Goal: Register for event/course

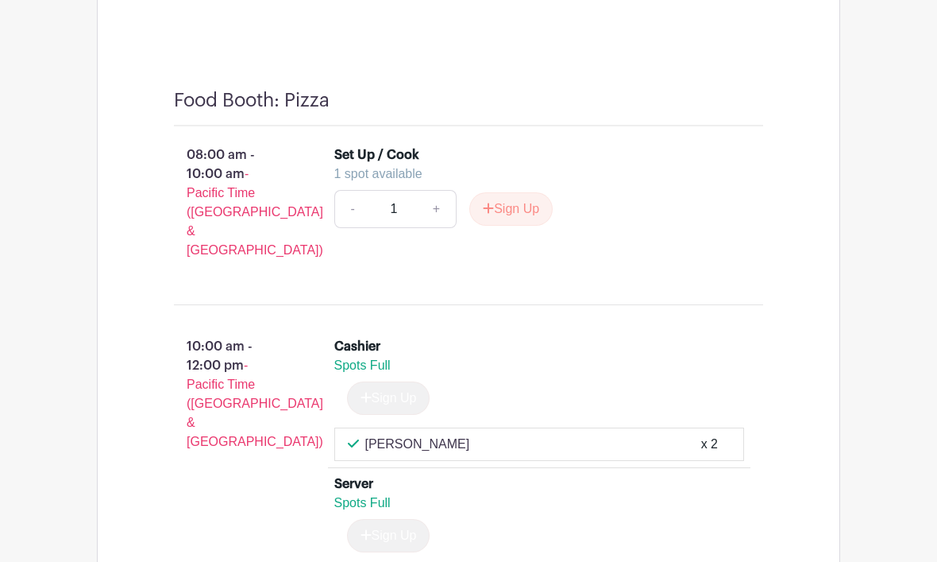
scroll to position [13828, 0]
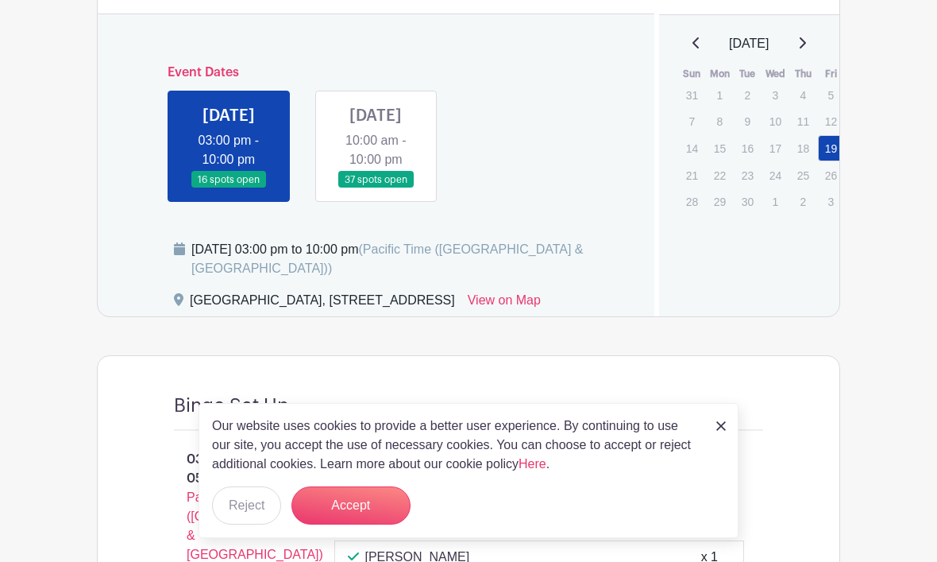
scroll to position [691, 0]
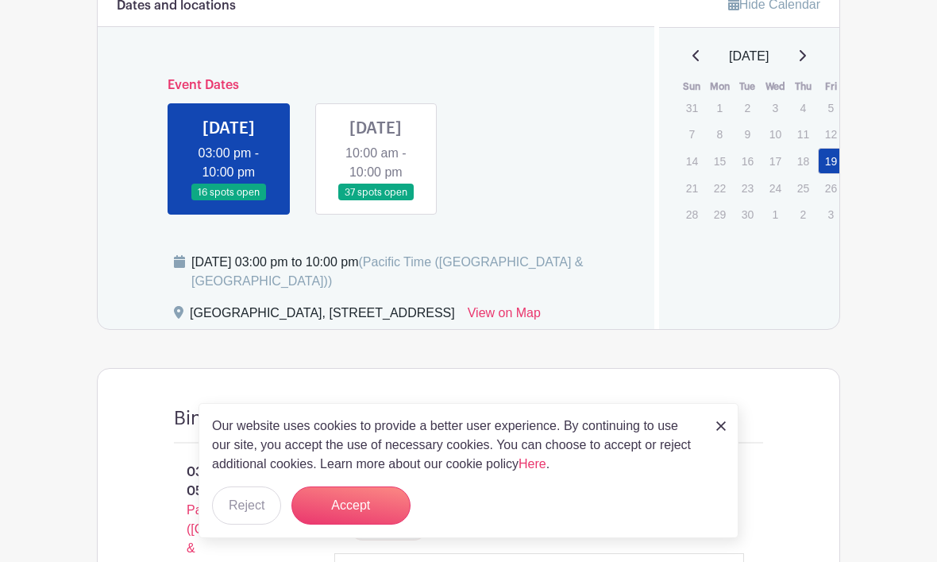
click at [376, 201] on link at bounding box center [376, 201] width 0 height 0
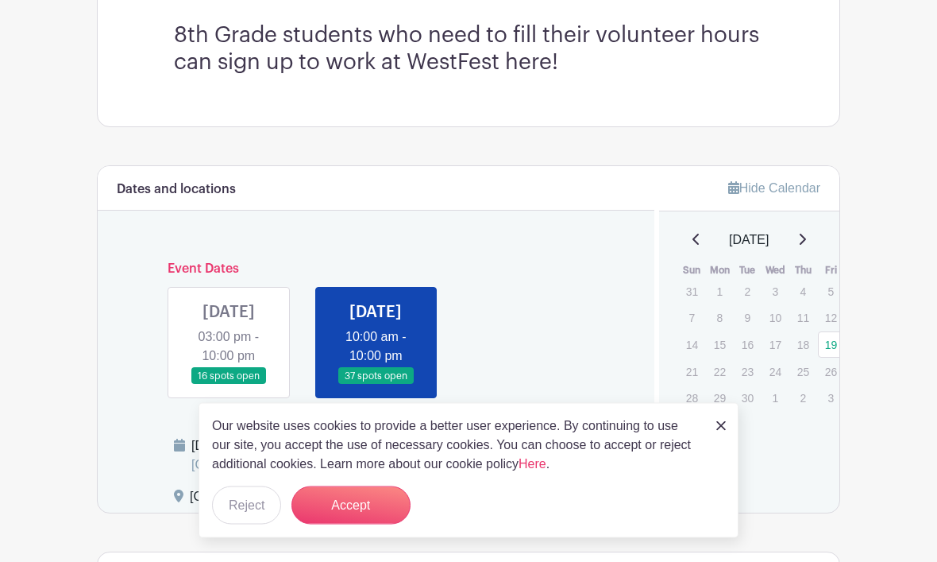
scroll to position [535, 0]
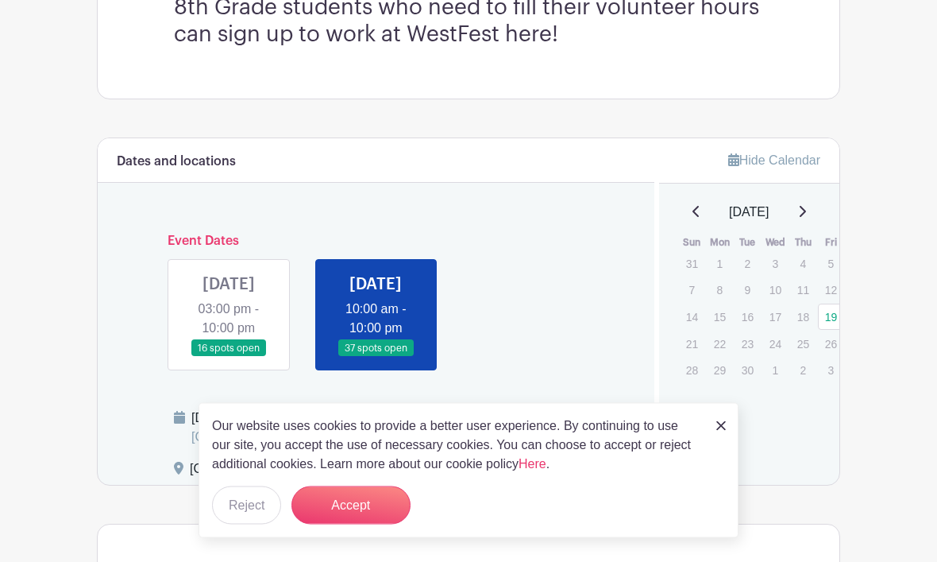
click at [229, 357] on link at bounding box center [229, 357] width 0 height 0
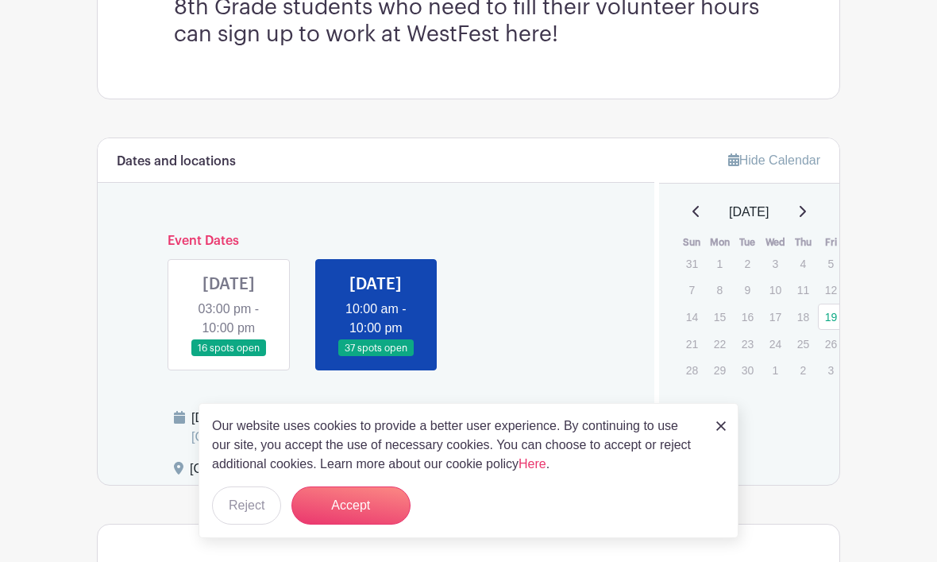
click at [229, 357] on link at bounding box center [229, 357] width 0 height 0
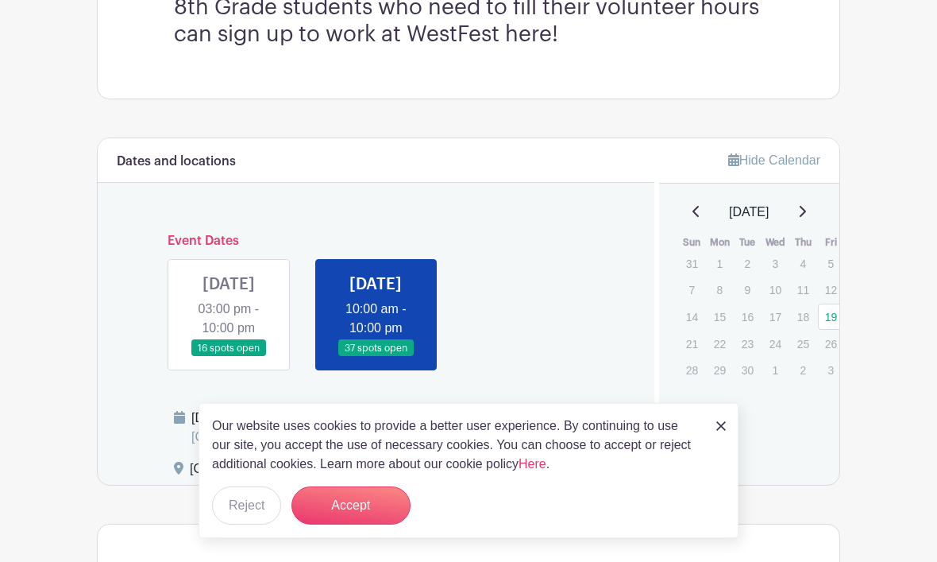
click at [229, 357] on link at bounding box center [229, 357] width 0 height 0
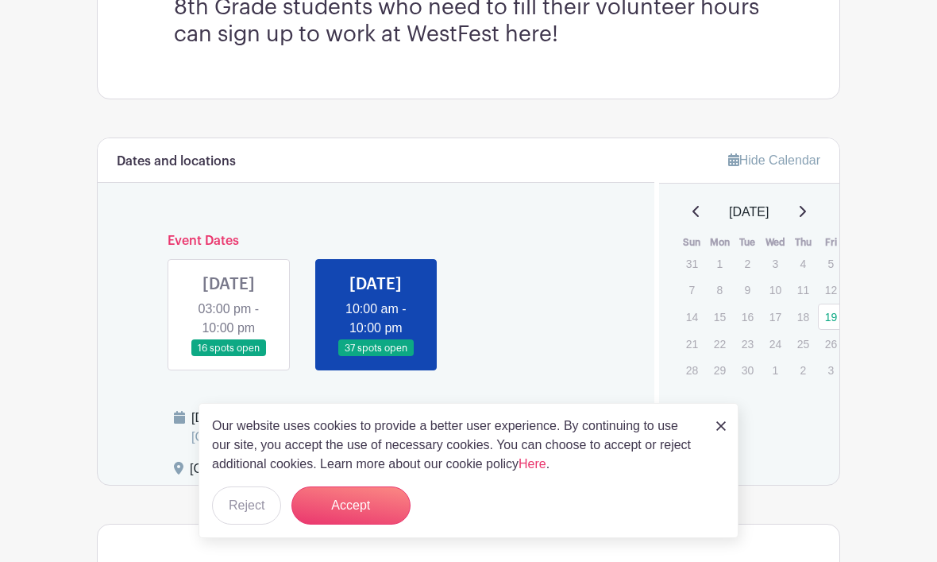
click at [229, 357] on link at bounding box center [229, 357] width 0 height 0
click at [381, 524] on button "Accept" at bounding box center [351, 505] width 119 height 38
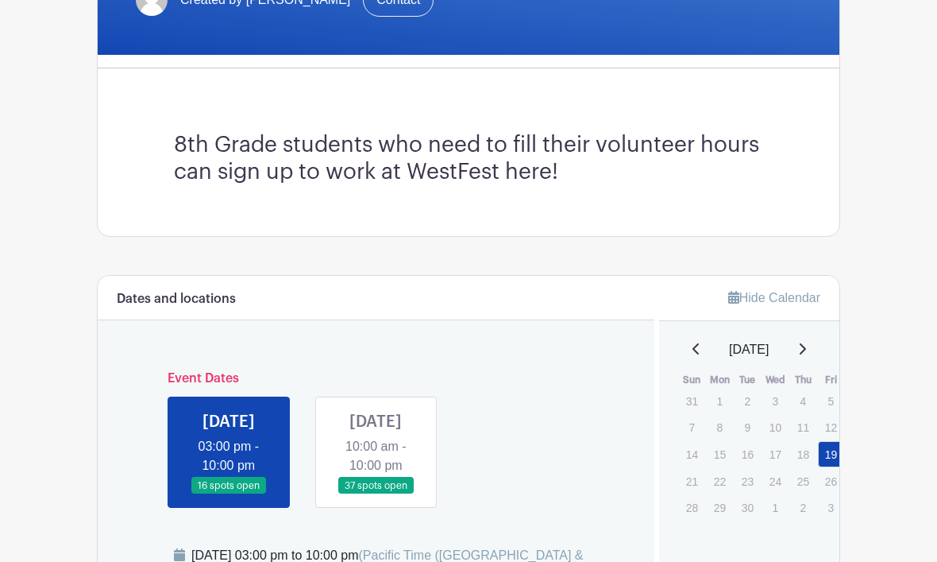
scroll to position [398, 0]
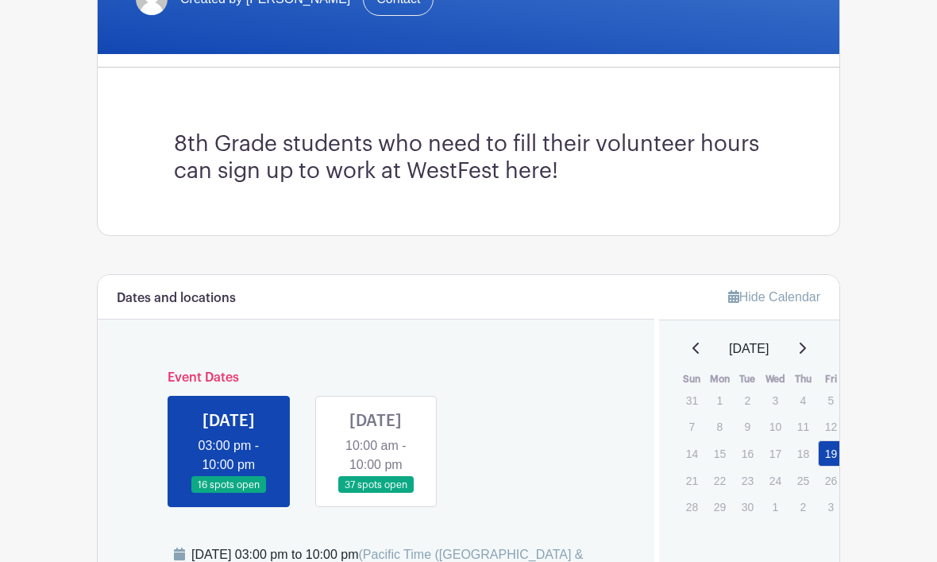
click at [376, 494] on link at bounding box center [376, 494] width 0 height 0
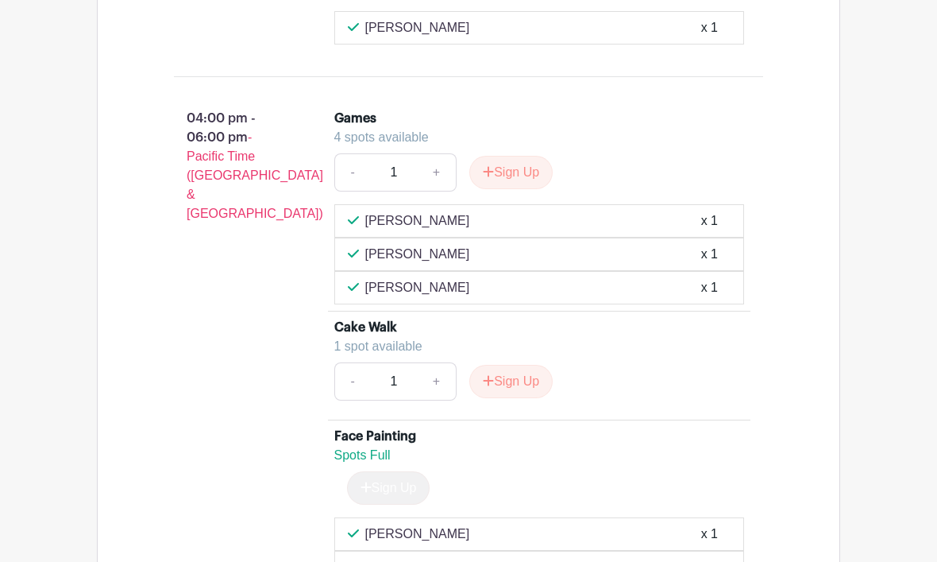
scroll to position [3385, 0]
click at [441, 191] on link "+" at bounding box center [437, 172] width 40 height 38
type input "2"
click at [512, 188] on button "Sign Up" at bounding box center [510, 171] width 83 height 33
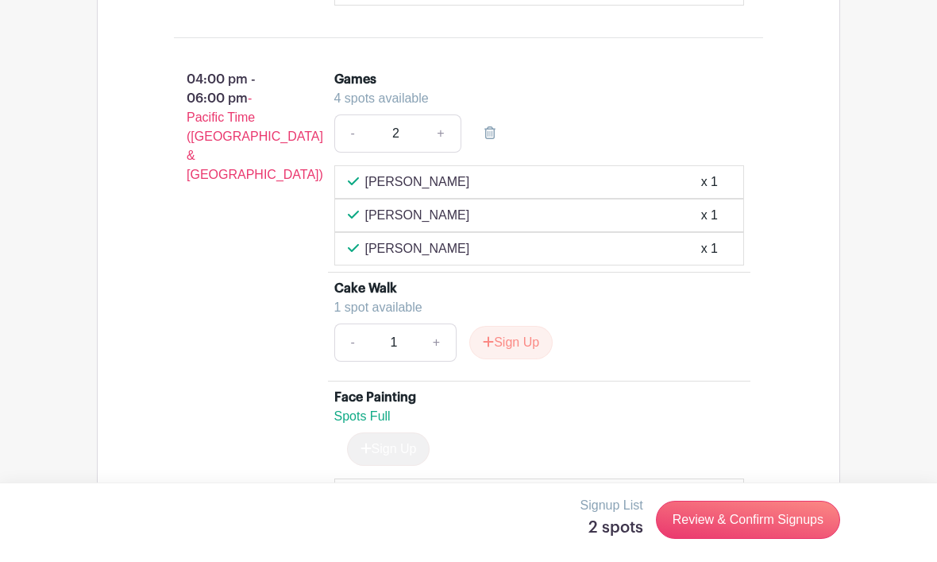
scroll to position [3412, 0]
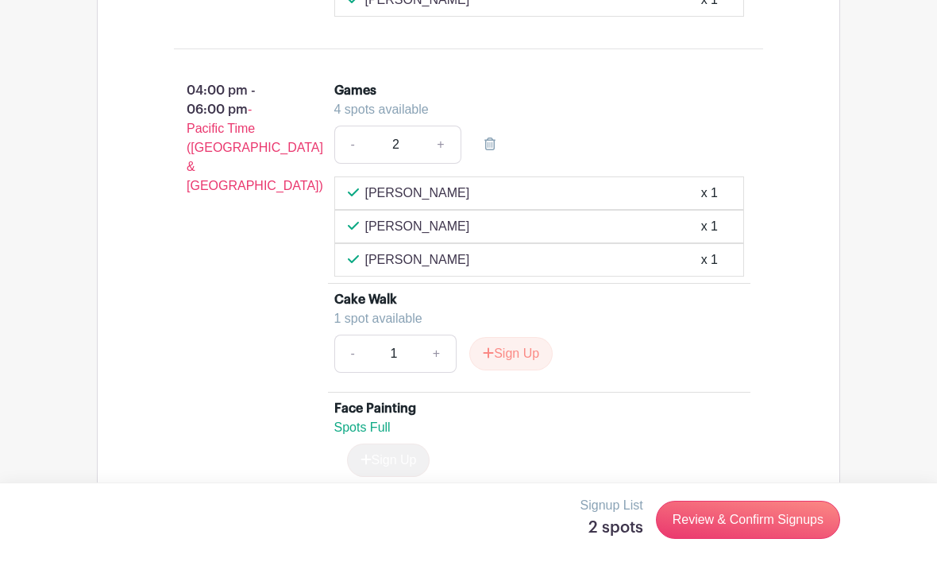
click at [747, 513] on link "Review & Confirm Signups" at bounding box center [748, 519] width 184 height 38
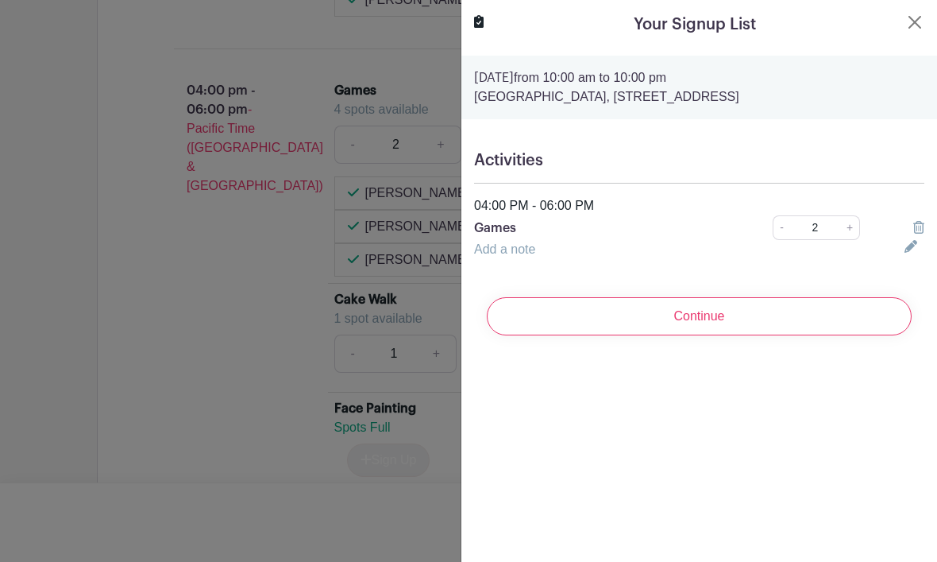
click at [733, 317] on input "Continue" at bounding box center [699, 316] width 425 height 38
click at [786, 231] on link "-" at bounding box center [781, 227] width 17 height 25
type input "1"
click at [719, 317] on div "Continue" at bounding box center [699, 316] width 450 height 64
click at [678, 322] on div "Continue" at bounding box center [699, 316] width 450 height 64
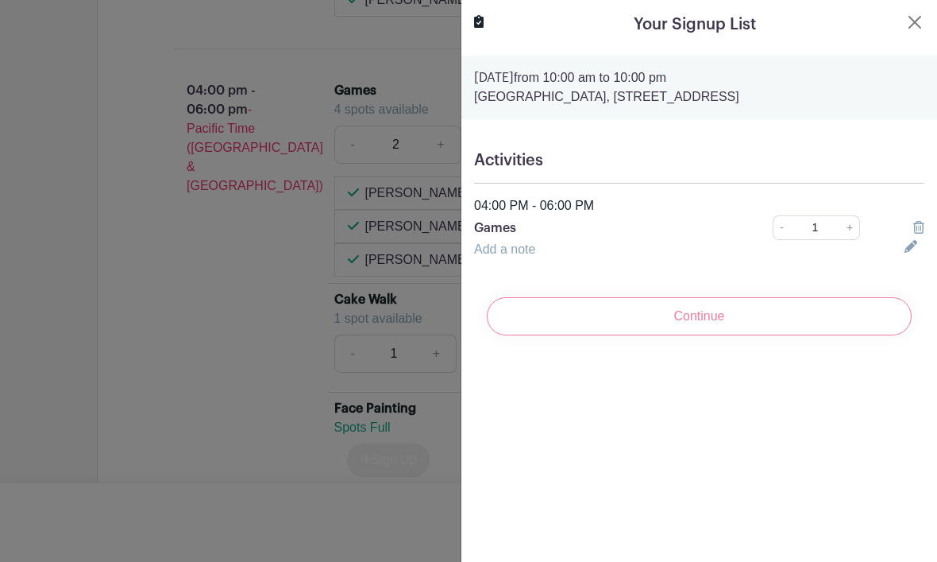
click at [705, 330] on div "Continue" at bounding box center [699, 316] width 450 height 64
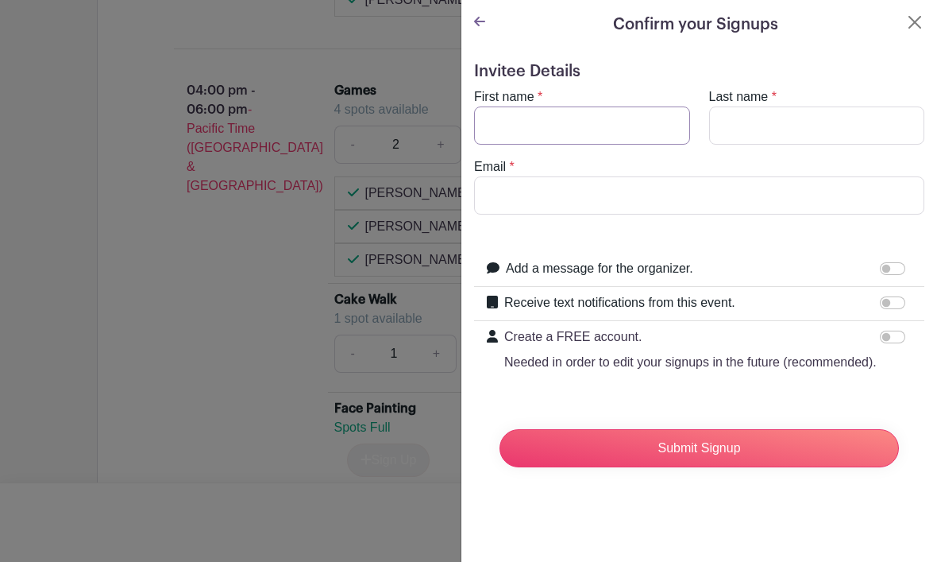
click at [635, 130] on input "First name" at bounding box center [582, 125] width 216 height 38
type input "[PERSON_NAME]"
click at [781, 136] on input "Last name" at bounding box center [817, 125] width 216 height 38
type input "Koengeter"
click at [548, 203] on input "Email" at bounding box center [699, 195] width 450 height 38
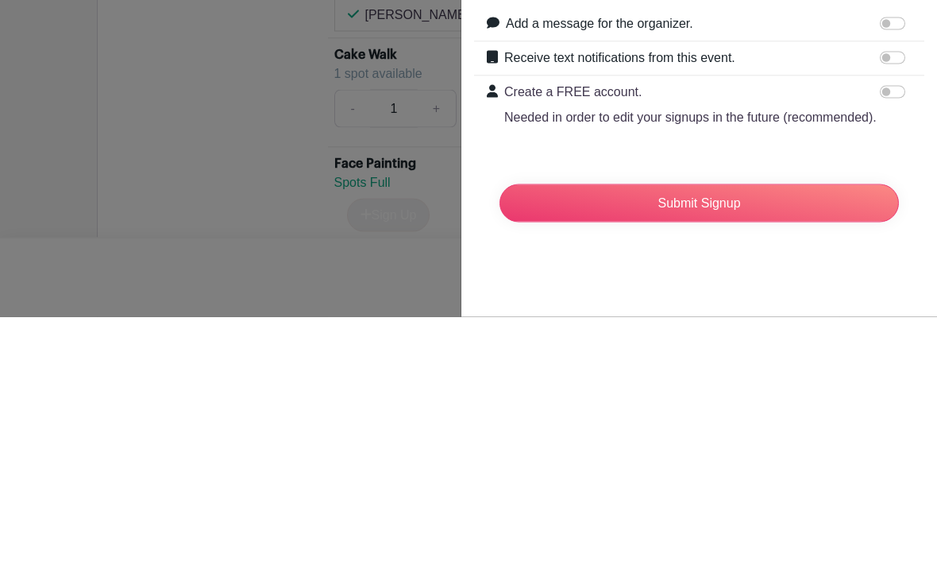
type input "[EMAIL_ADDRESS][DOMAIN_NAME]"
click at [704, 429] on input "Submit Signup" at bounding box center [700, 448] width 400 height 38
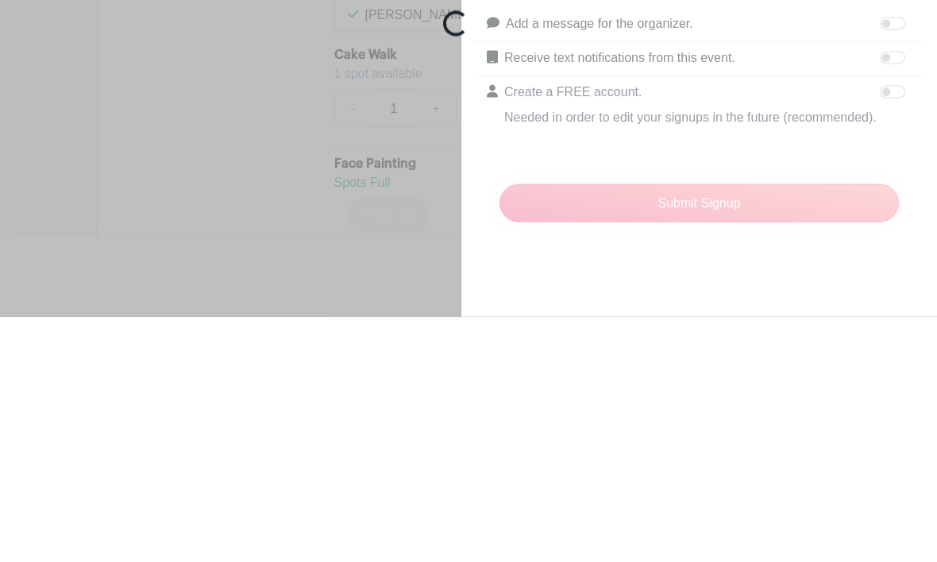
scroll to position [3658, 0]
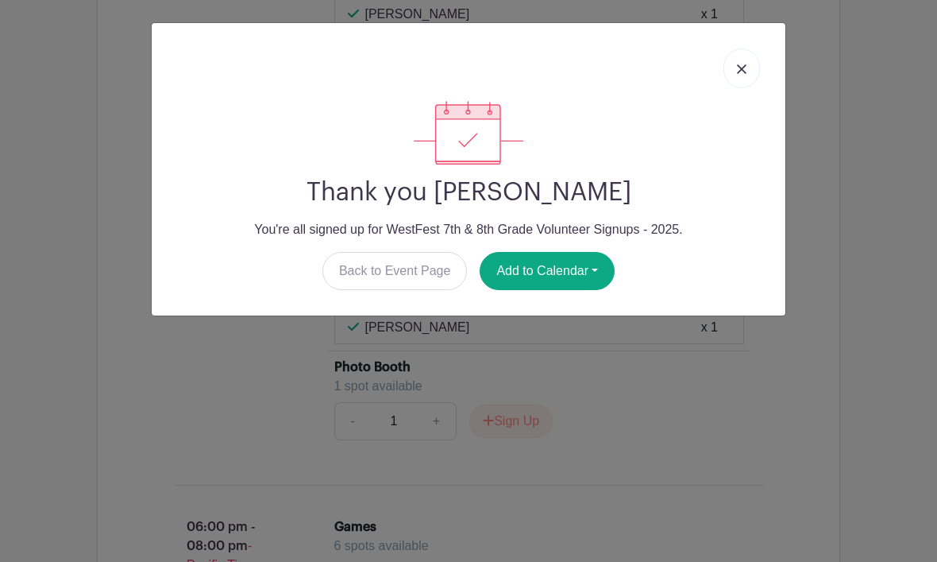
click at [742, 74] on img at bounding box center [742, 69] width 10 height 10
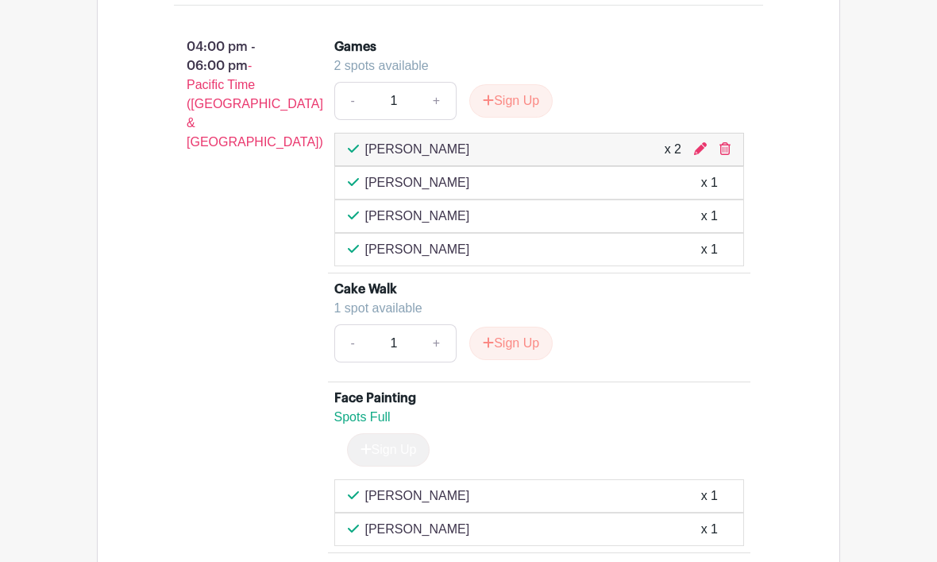
click at [519, 118] on button "Sign Up" at bounding box center [510, 101] width 83 height 33
click at [514, 118] on div "Sign Up" at bounding box center [505, 100] width 96 height 33
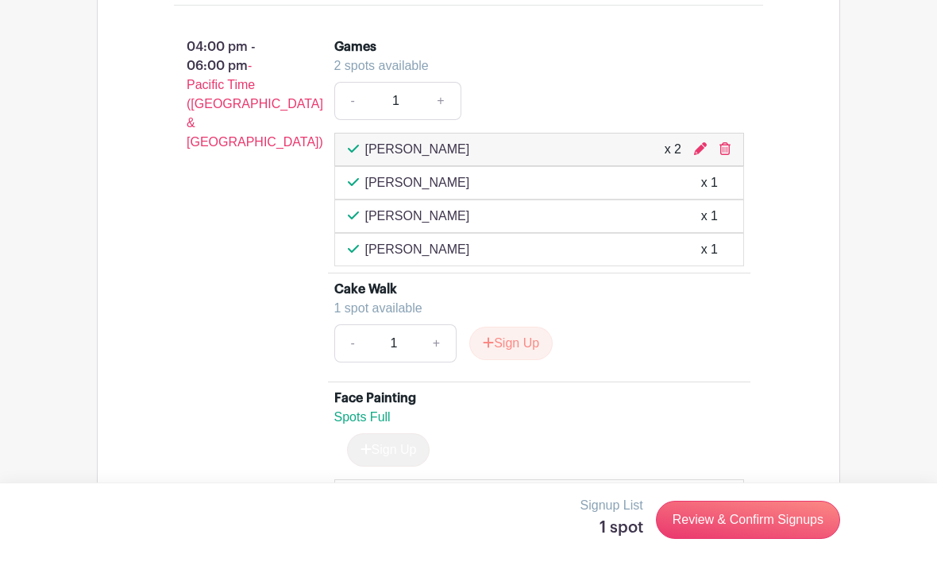
click at [516, 120] on div "- 1 +" at bounding box center [539, 101] width 411 height 38
click at [712, 516] on link "Review & Confirm Signups" at bounding box center [748, 519] width 184 height 38
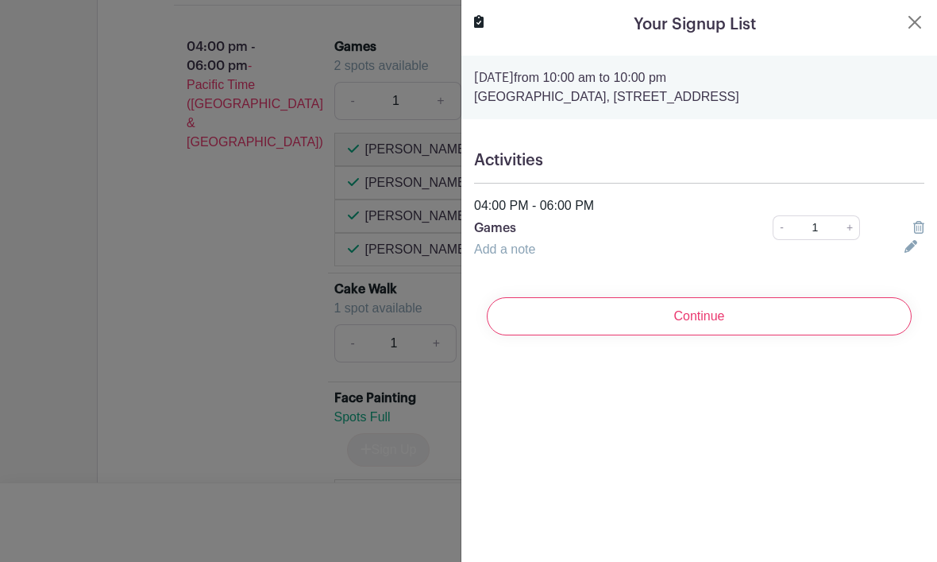
click at [728, 322] on input "Continue" at bounding box center [699, 316] width 425 height 38
click at [684, 330] on div "Continue" at bounding box center [699, 316] width 450 height 64
click at [686, 318] on div "Continue" at bounding box center [699, 316] width 450 height 64
click at [686, 316] on div "Continue" at bounding box center [699, 316] width 450 height 64
click at [684, 322] on div "Continue" at bounding box center [699, 316] width 450 height 64
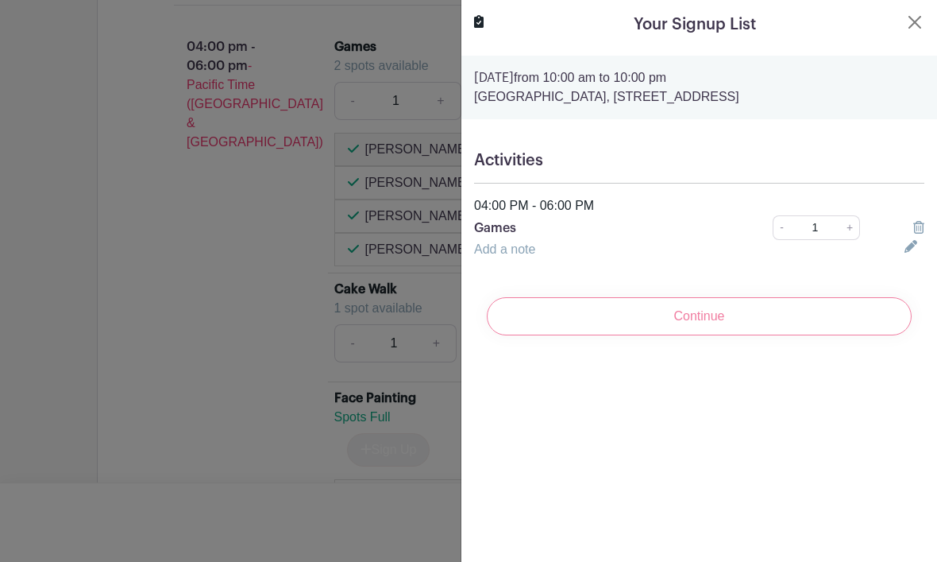
click at [687, 317] on div "Continue" at bounding box center [699, 316] width 450 height 64
click at [687, 322] on div "Continue" at bounding box center [699, 316] width 450 height 64
click at [714, 318] on div "Continue" at bounding box center [699, 316] width 450 height 64
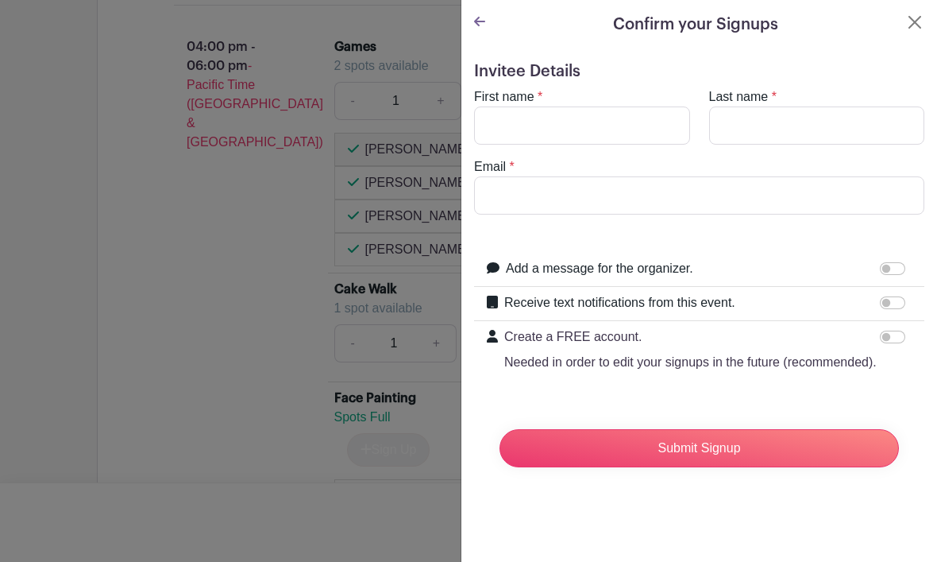
click at [712, 329] on p "Create a FREE account." at bounding box center [690, 336] width 373 height 19
click at [880, 330] on input "Create a FREE account. Needed in order to edit your signups in the future (reco…" at bounding box center [892, 336] width 25 height 13
checkbox input "true"
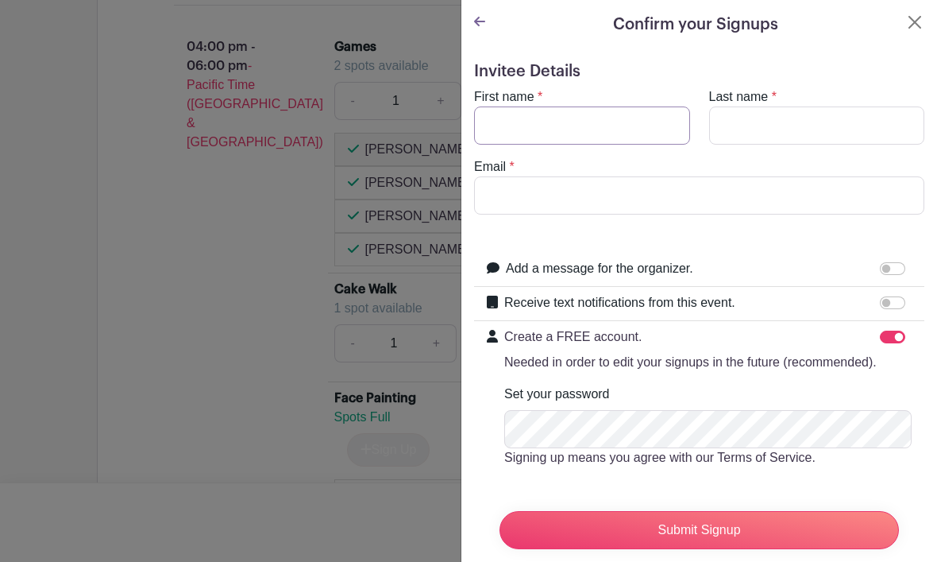
click at [601, 118] on input "First name" at bounding box center [582, 125] width 216 height 38
type input "[PERSON_NAME]"
click at [736, 138] on input "Last name" at bounding box center [817, 125] width 216 height 38
type input "Koengeter"
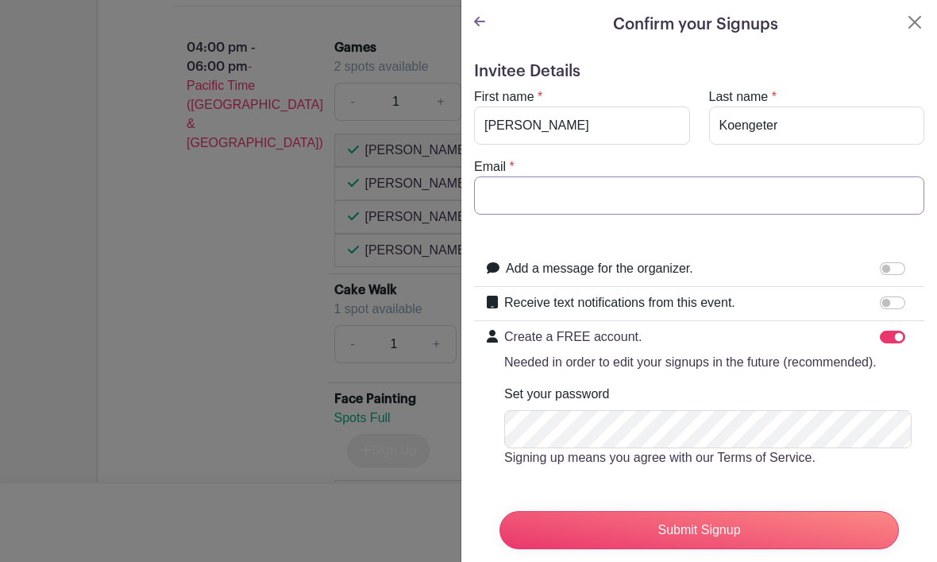
click at [589, 202] on input "Email" at bounding box center [699, 195] width 450 height 38
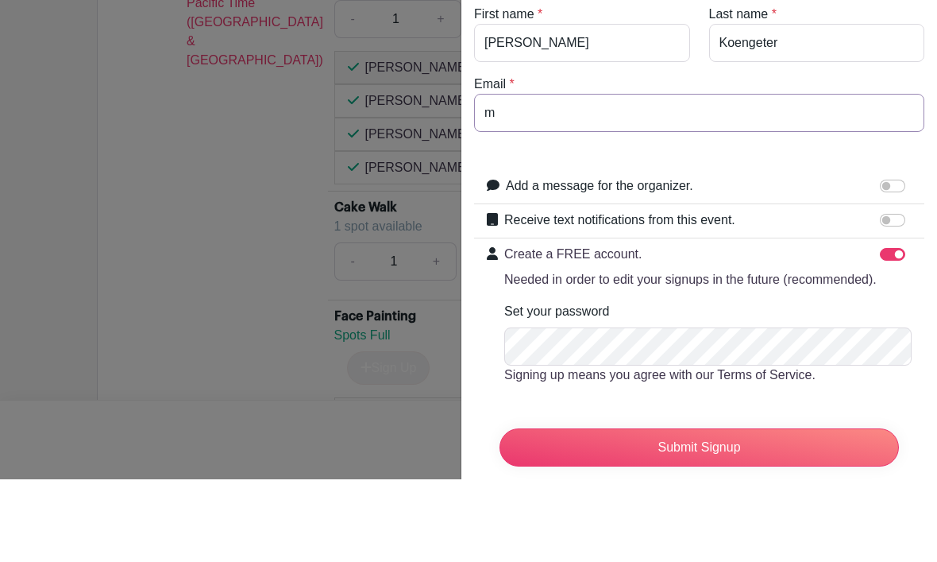
type input "ma"
type input "[EMAIL_ADDRESS][DOMAIN_NAME]"
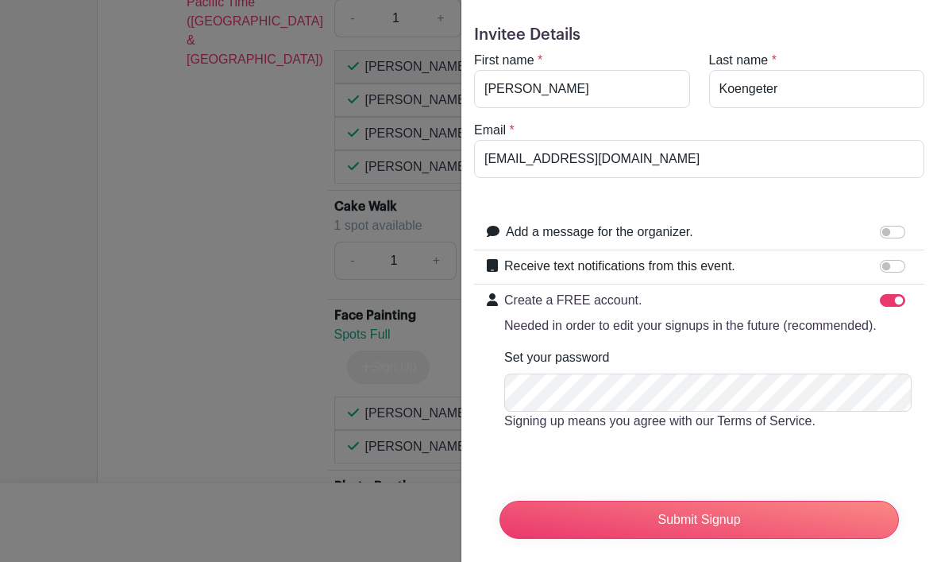
scroll to position [39, 0]
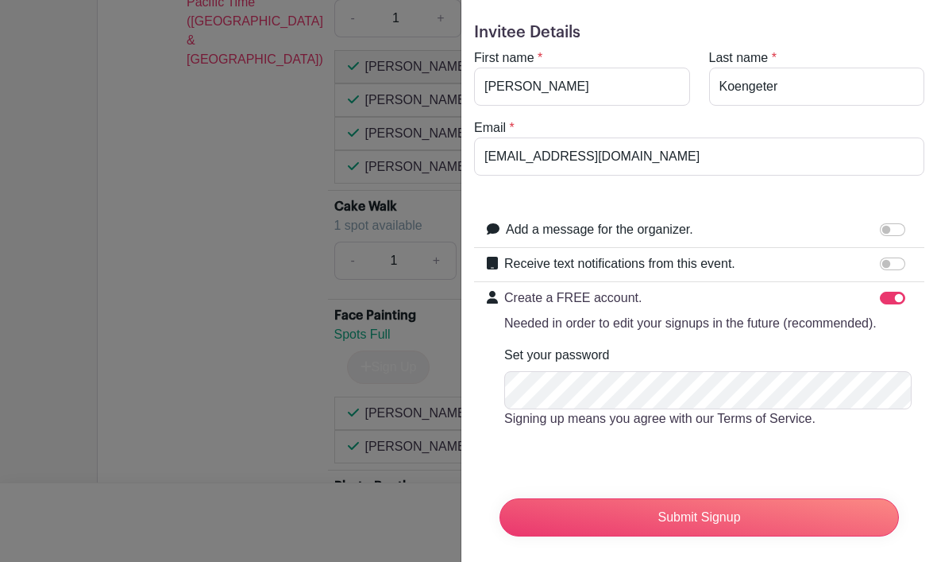
click at [883, 295] on input "Create a FREE account. Needed in order to edit your signups in the future (reco…" at bounding box center [892, 298] width 25 height 13
checkbox input "false"
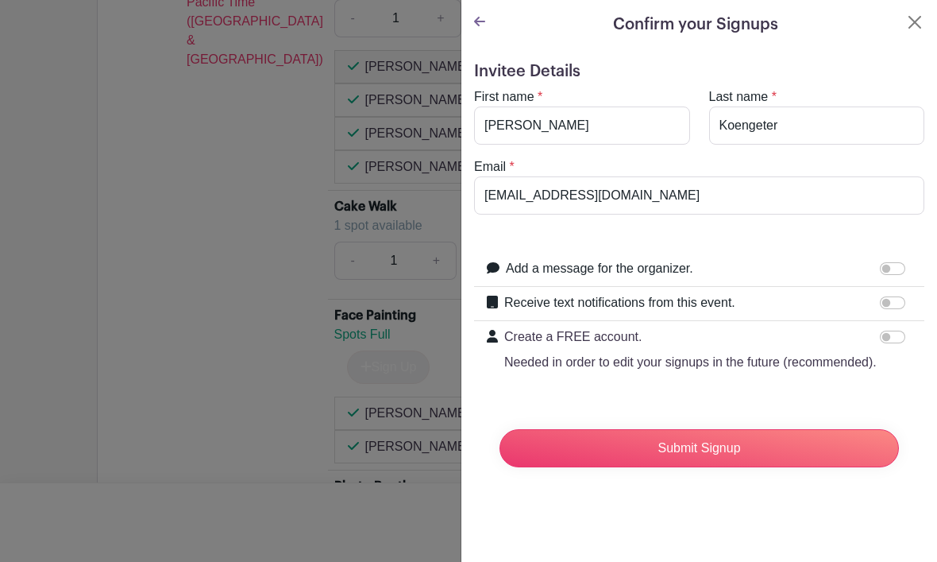
scroll to position [0, 0]
click at [715, 452] on input "Submit Signup" at bounding box center [700, 448] width 400 height 38
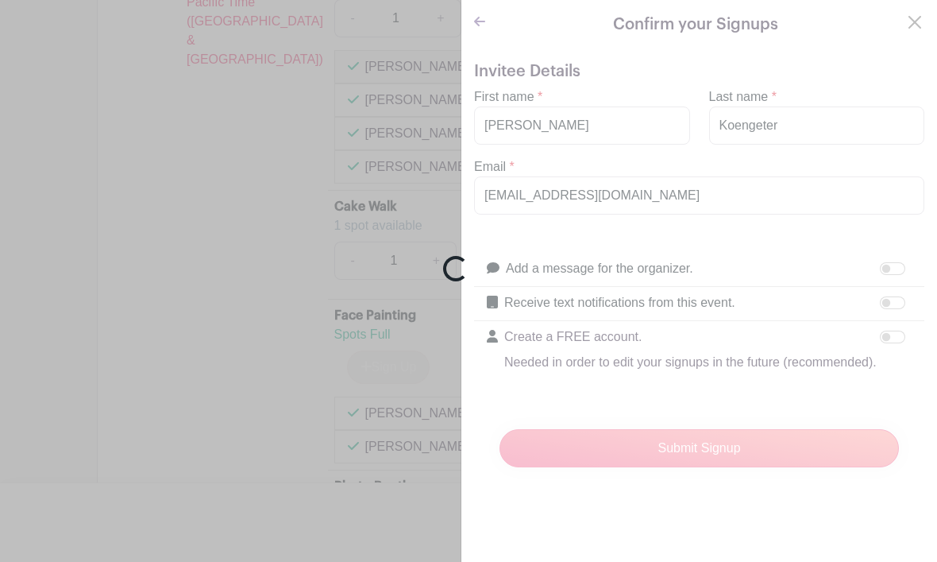
click at [558, 132] on div "Loading..." at bounding box center [468, 281] width 937 height 562
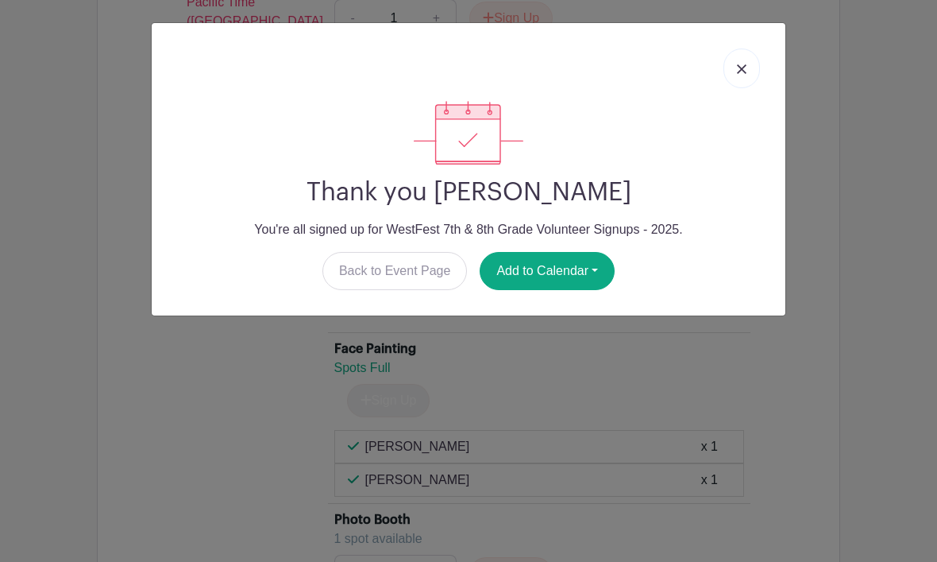
click at [742, 68] on img at bounding box center [742, 69] width 10 height 10
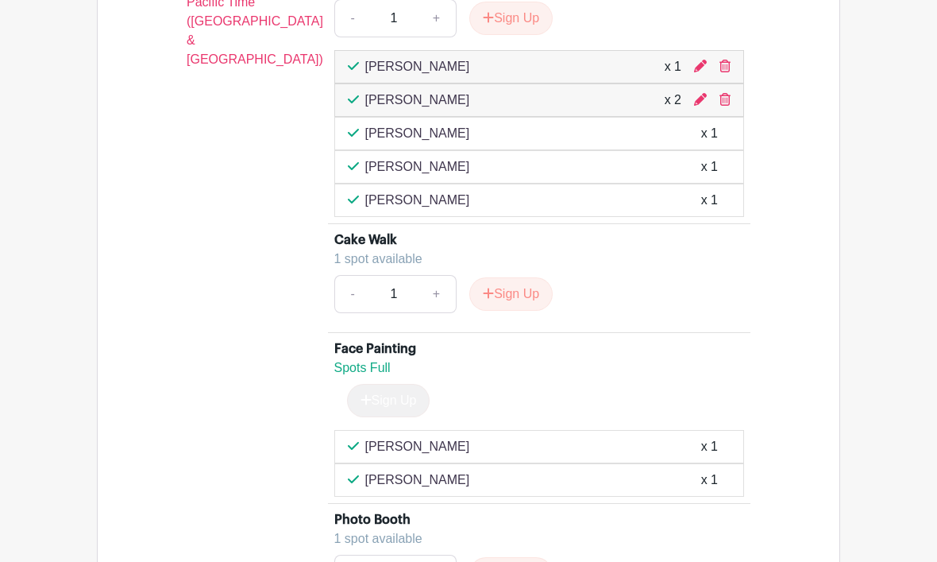
click at [728, 72] on icon at bounding box center [725, 66] width 11 height 13
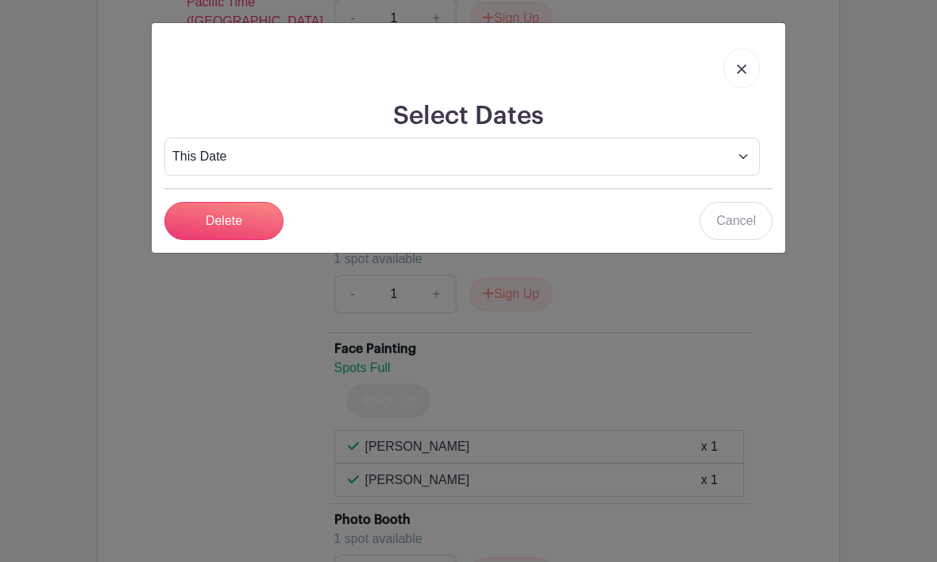
click at [207, 220] on input "Delete" at bounding box center [223, 221] width 119 height 38
click at [232, 224] on div "Delete" at bounding box center [223, 221] width 119 height 38
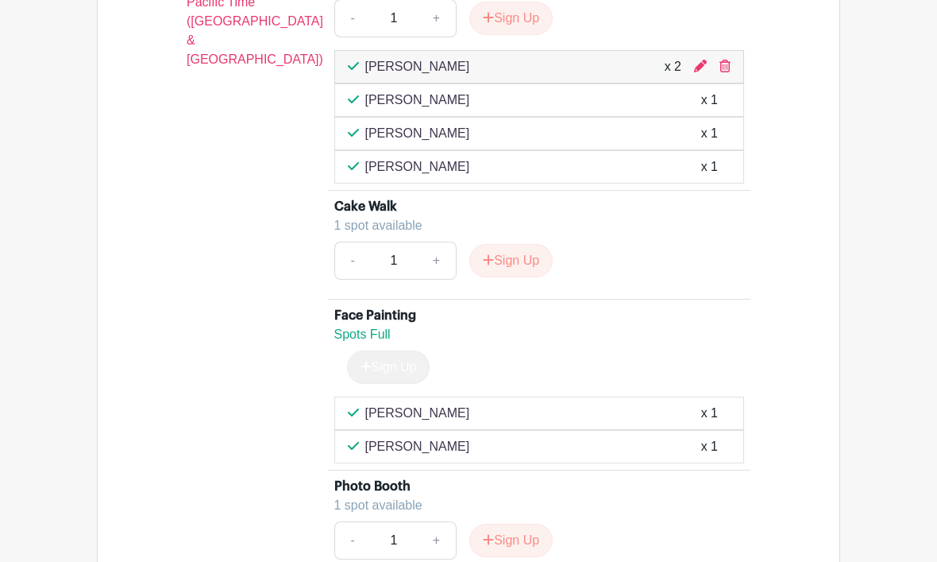
click at [698, 72] on icon at bounding box center [700, 66] width 13 height 13
click at [696, 72] on icon at bounding box center [700, 66] width 13 height 13
click at [688, 76] on div "[PERSON_NAME] x 2" at bounding box center [540, 66] width 384 height 19
click at [694, 72] on icon at bounding box center [700, 66] width 13 height 13
click at [694, 83] on div "[PERSON_NAME] x 2" at bounding box center [539, 66] width 411 height 33
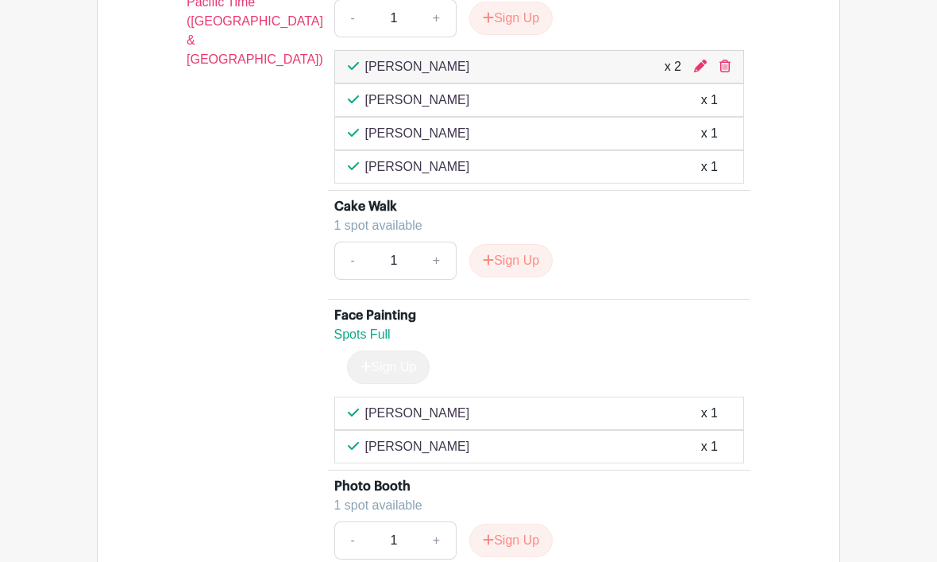
click at [699, 72] on icon at bounding box center [700, 66] width 13 height 13
click at [706, 72] on icon at bounding box center [700, 66] width 13 height 13
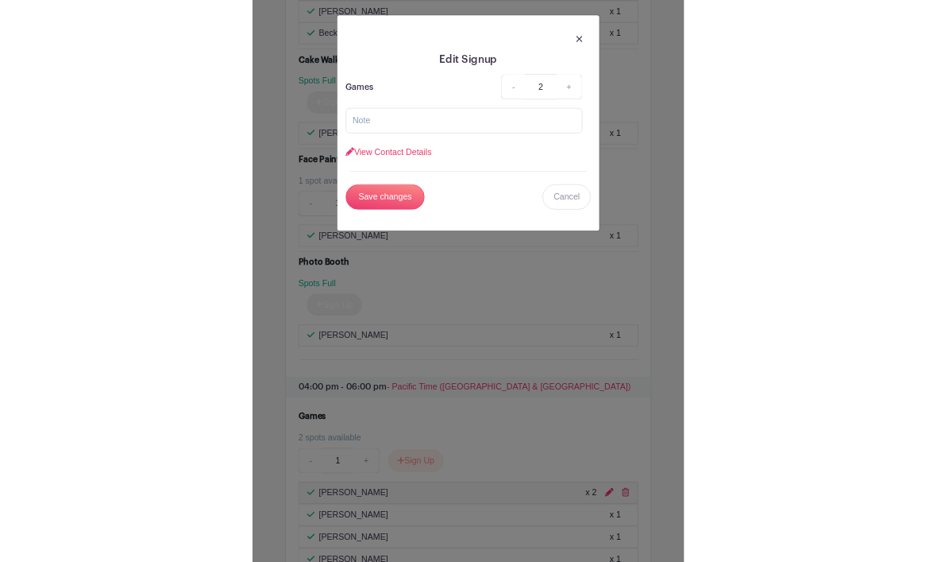
scroll to position [3539, 0]
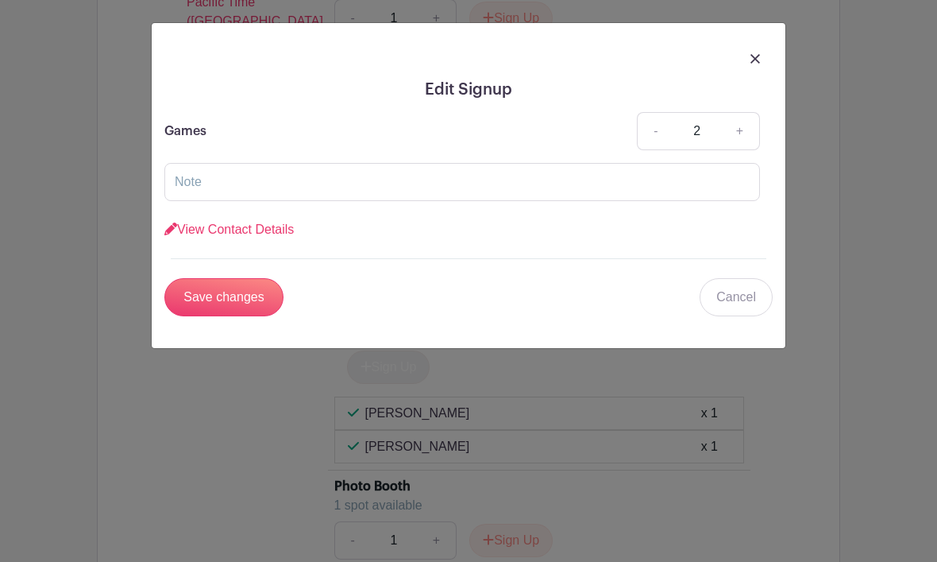
click at [655, 138] on link "-" at bounding box center [655, 131] width 37 height 38
type input "1"
click at [212, 295] on input "Save changes" at bounding box center [223, 297] width 119 height 38
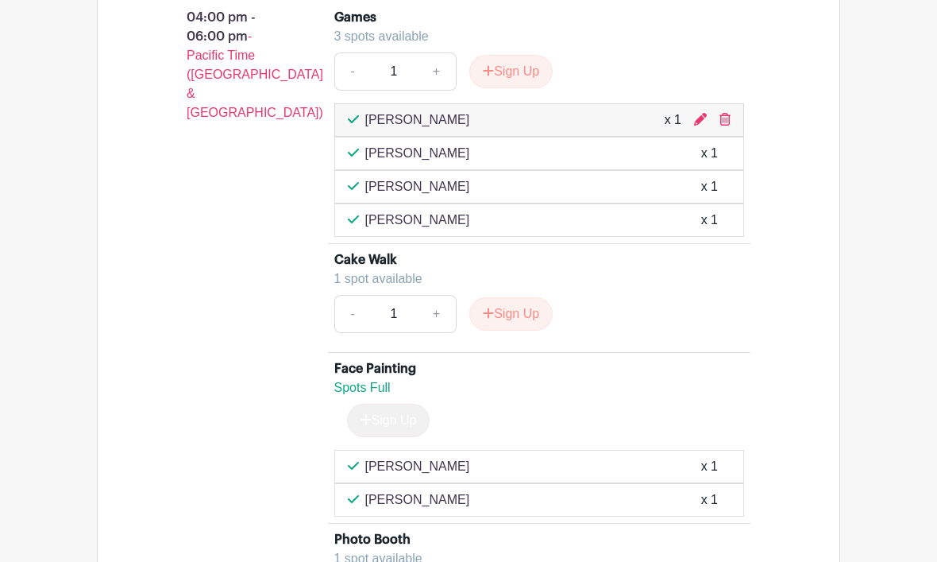
scroll to position [3485, 0]
click at [519, 89] on button "Sign Up" at bounding box center [510, 72] width 83 height 33
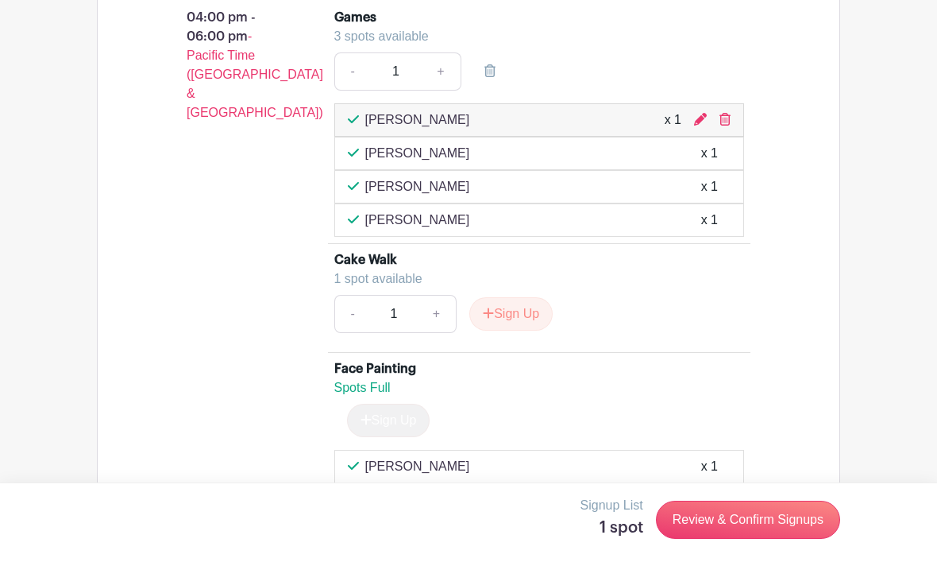
click at [755, 512] on link "Review & Confirm Signups" at bounding box center [748, 519] width 184 height 38
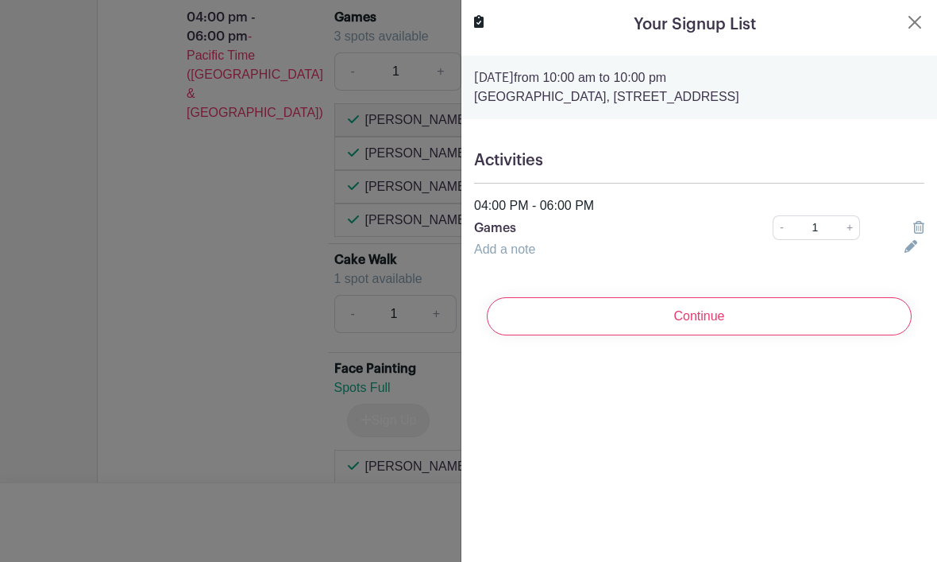
click at [709, 320] on input "Continue" at bounding box center [699, 316] width 425 height 38
click at [728, 318] on div "Continue" at bounding box center [699, 316] width 450 height 64
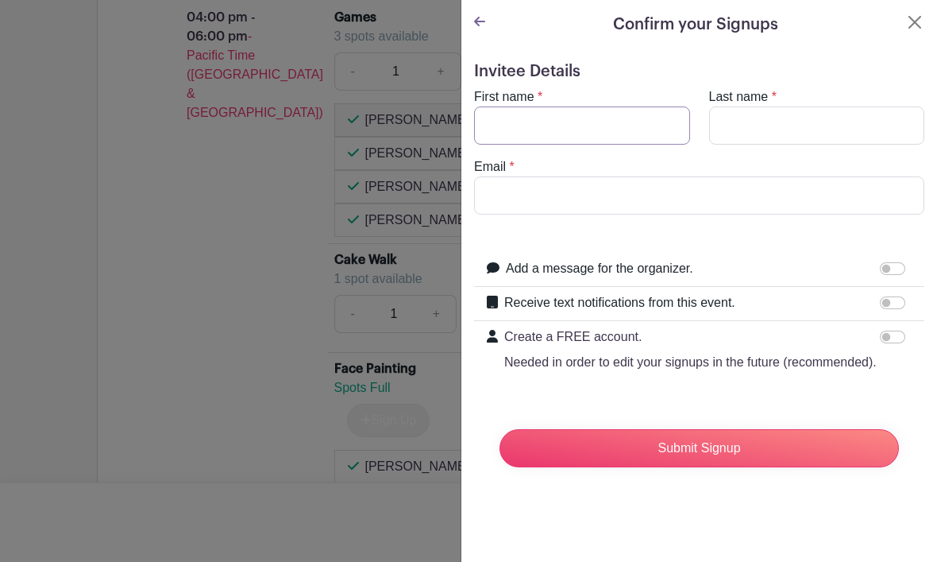
click at [600, 122] on input "First name" at bounding box center [582, 125] width 216 height 38
type input "[PERSON_NAME]"
click at [788, 129] on input "Last name" at bounding box center [817, 125] width 216 height 38
type input "Koengeter"
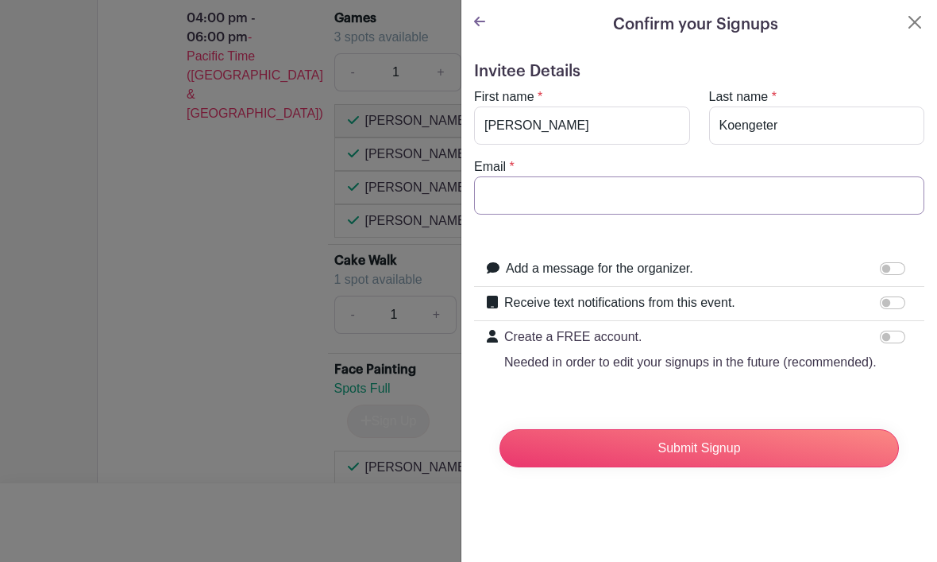
click at [703, 200] on input "Email" at bounding box center [699, 195] width 450 height 38
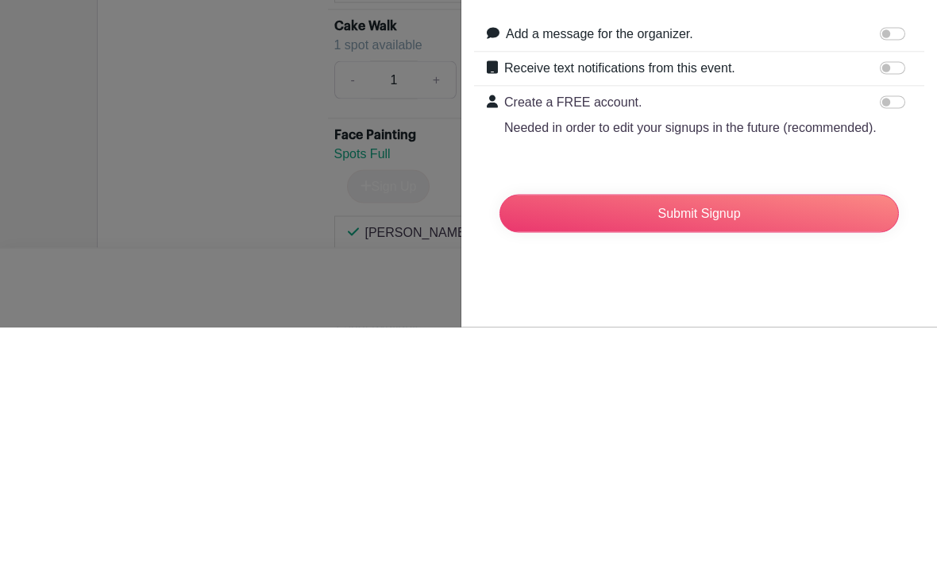
type input "[EMAIL_ADDRESS][DOMAIN_NAME]"
click at [717, 429] on input "Submit Signup" at bounding box center [700, 448] width 400 height 38
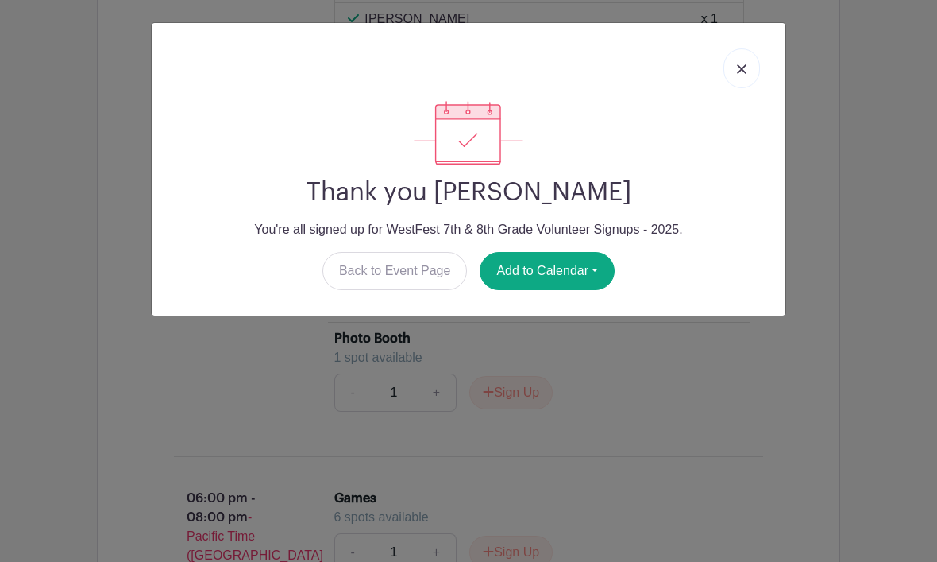
click at [739, 73] on img at bounding box center [742, 69] width 10 height 10
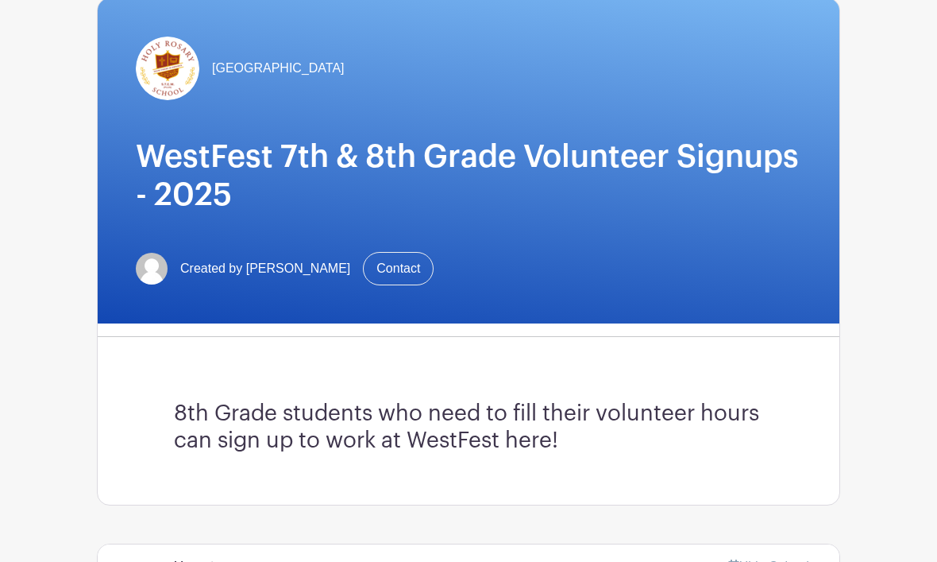
scroll to position [0, 0]
